Goal: Task Accomplishment & Management: Manage account settings

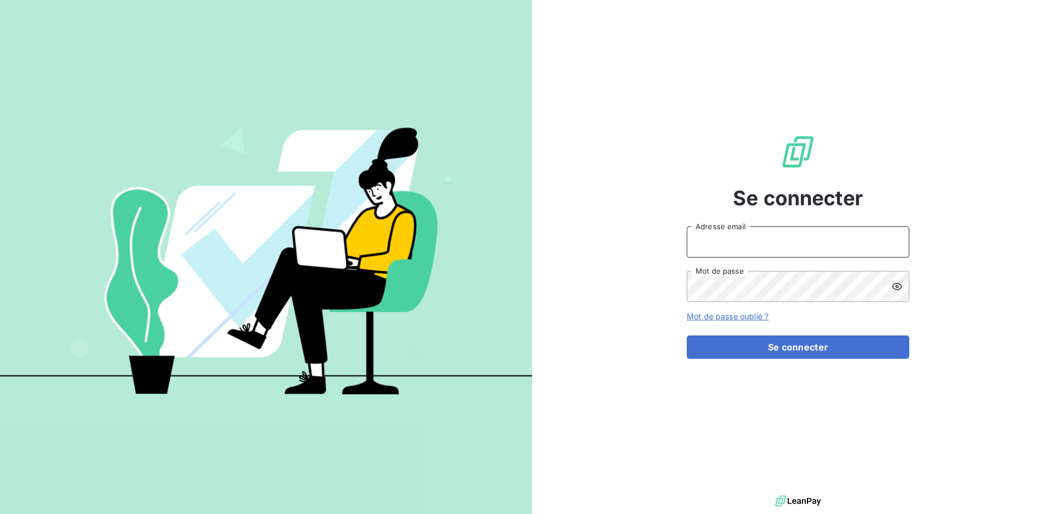
type input "[EMAIL_ADDRESS][DOMAIN_NAME]"
click at [809, 366] on div "Se connecter [EMAIL_ADDRESS][DOMAIN_NAME] Adresse email Mot de passe Mot de pas…" at bounding box center [798, 246] width 223 height 493
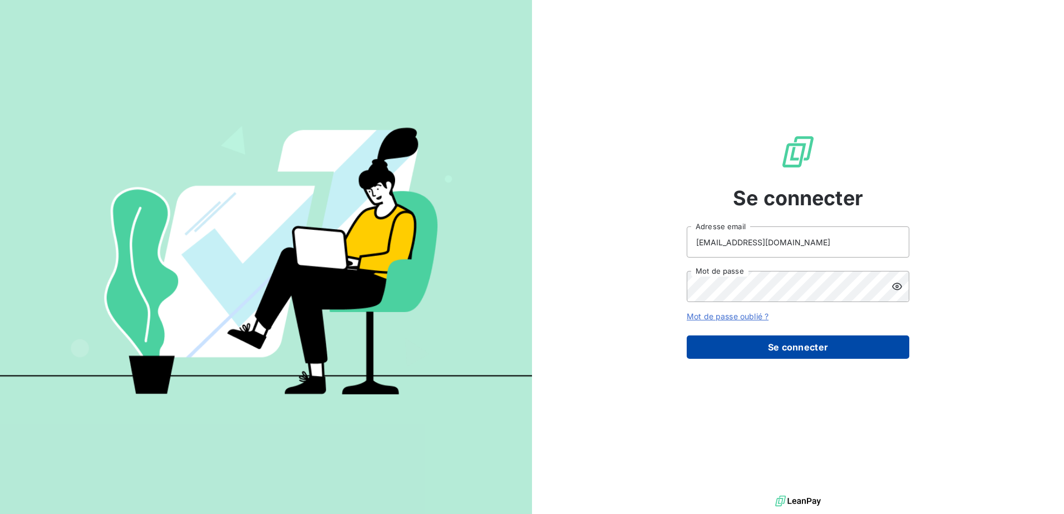
click at [809, 340] on button "Se connecter" at bounding box center [798, 347] width 223 height 23
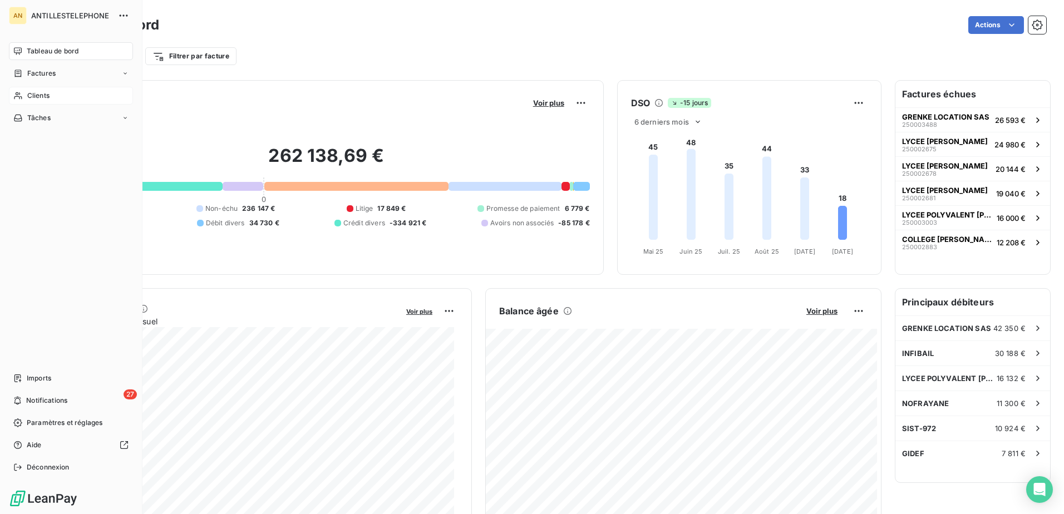
click at [19, 97] on icon at bounding box center [18, 95] width 8 height 7
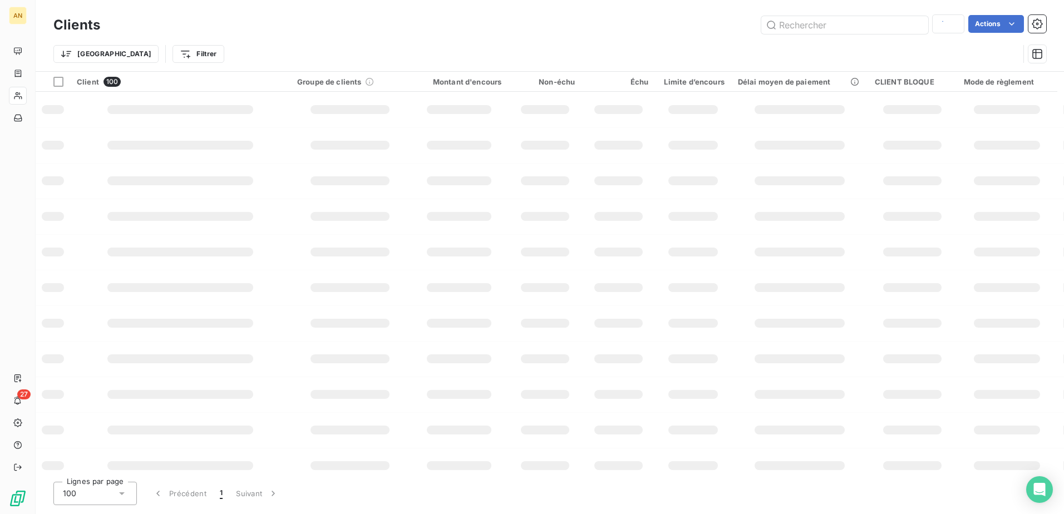
type input "paroisse"
click at [805, 26] on input "text" at bounding box center [845, 25] width 167 height 18
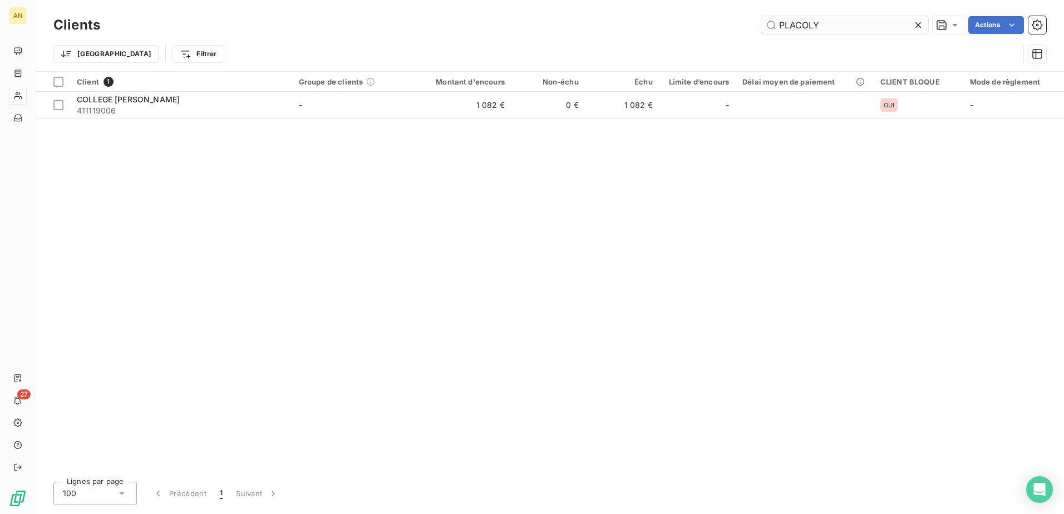
type input "PLACOLY"
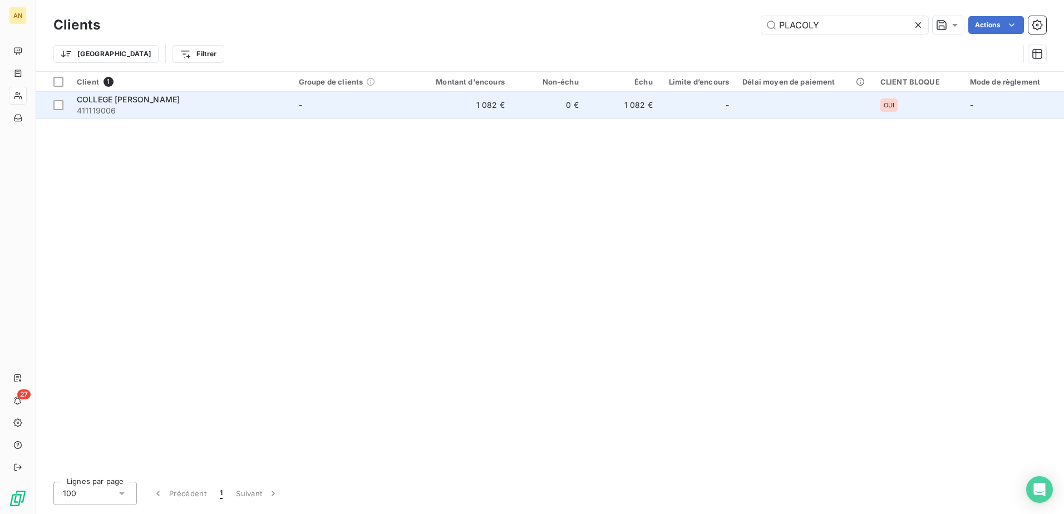
click at [550, 96] on td "0 €" at bounding box center [549, 105] width 74 height 27
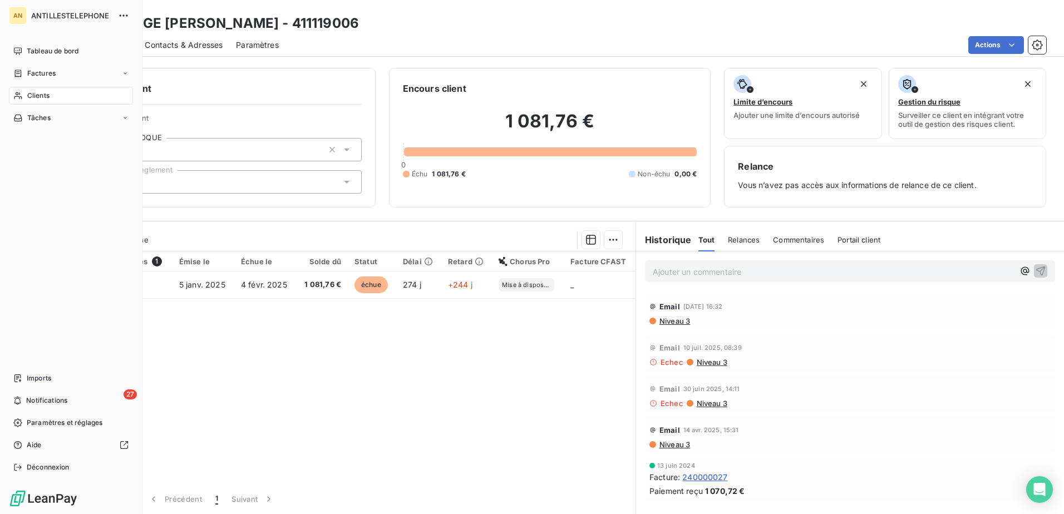
click at [25, 95] on div "Clients" at bounding box center [71, 96] width 124 height 18
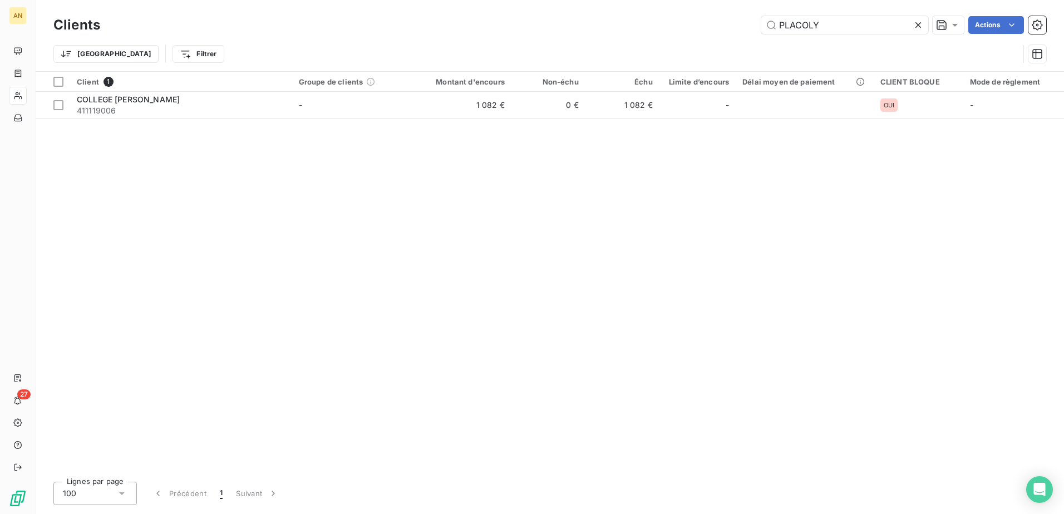
drag, startPoint x: 831, startPoint y: 24, endPoint x: 704, endPoint y: 26, distance: 126.9
click at [704, 26] on div "PLACOLY Actions" at bounding box center [580, 25] width 933 height 18
click at [844, 22] on input "DAR BEN" at bounding box center [845, 25] width 167 height 18
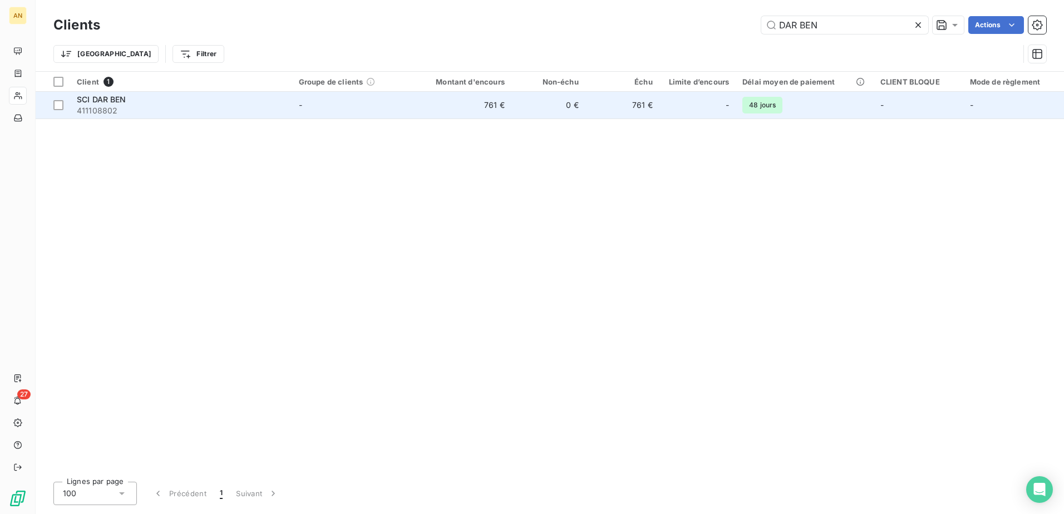
type input "DAR BEN"
click at [543, 111] on td "0 €" at bounding box center [549, 105] width 74 height 27
